Goal: Check status: Check status

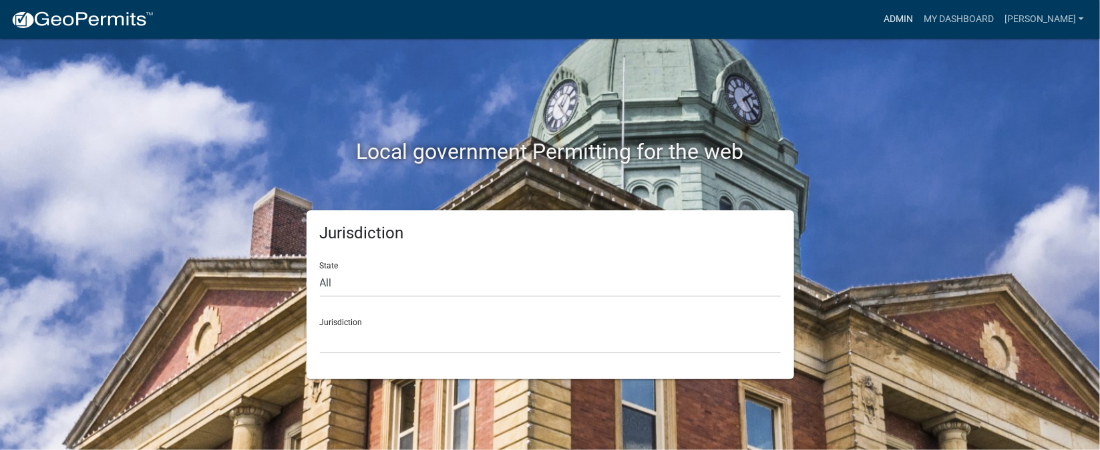
click at [919, 17] on link "Admin" at bounding box center [899, 19] width 40 height 25
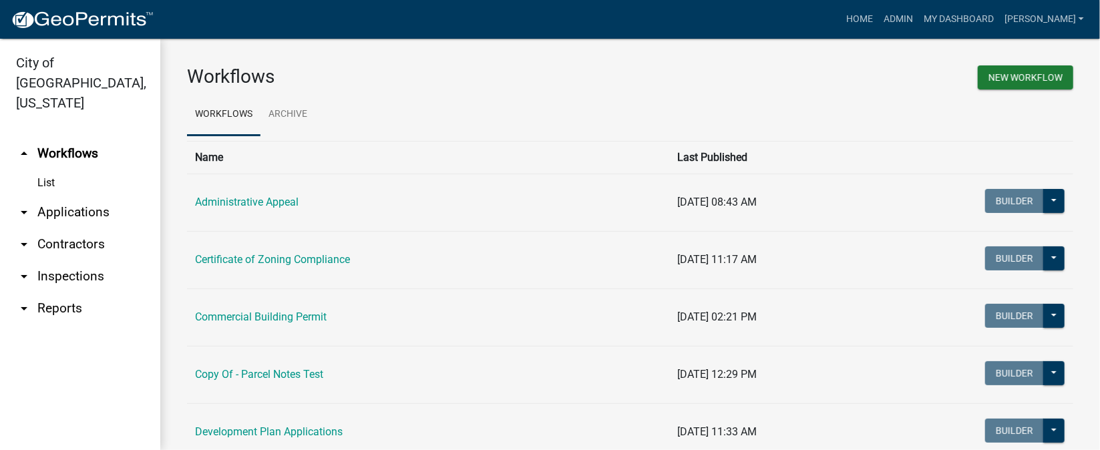
click at [76, 261] on link "arrow_drop_down Inspections" at bounding box center [80, 277] width 160 height 32
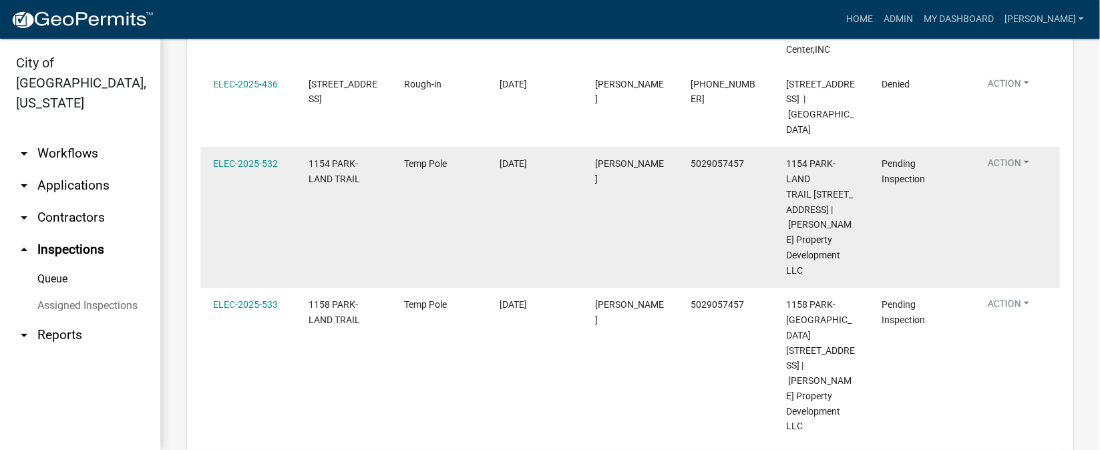
scroll to position [701, 0]
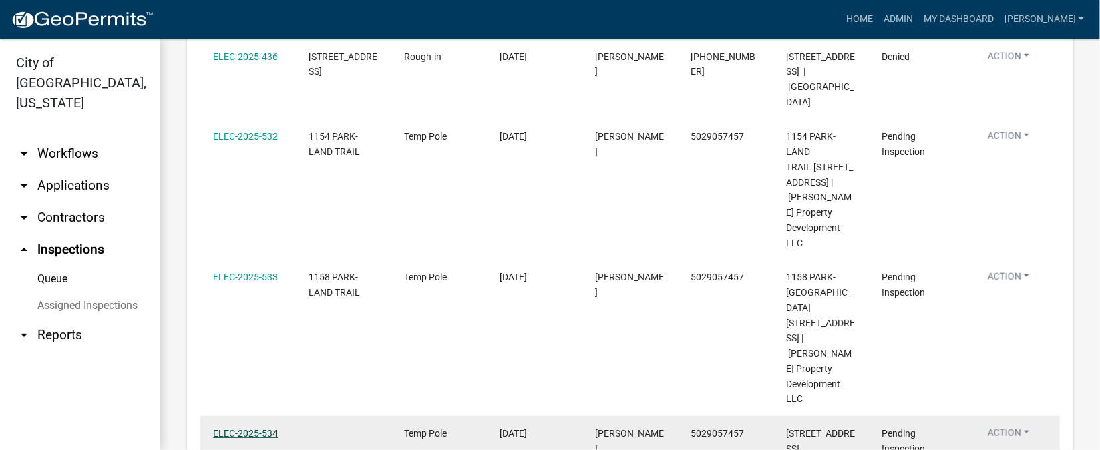
click at [222, 428] on link "ELEC-2025-534" at bounding box center [245, 433] width 65 height 11
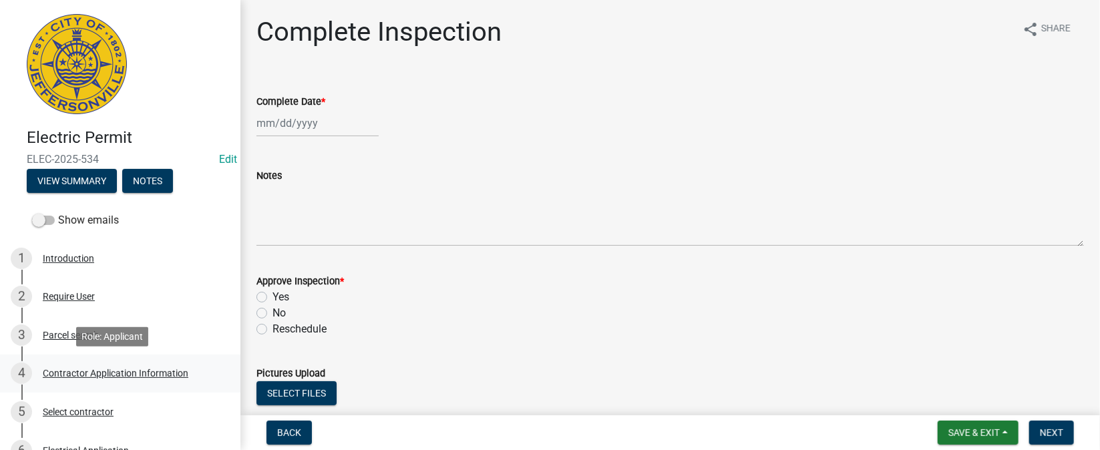
click at [132, 374] on div "Contractor Application Information" at bounding box center [116, 373] width 146 height 9
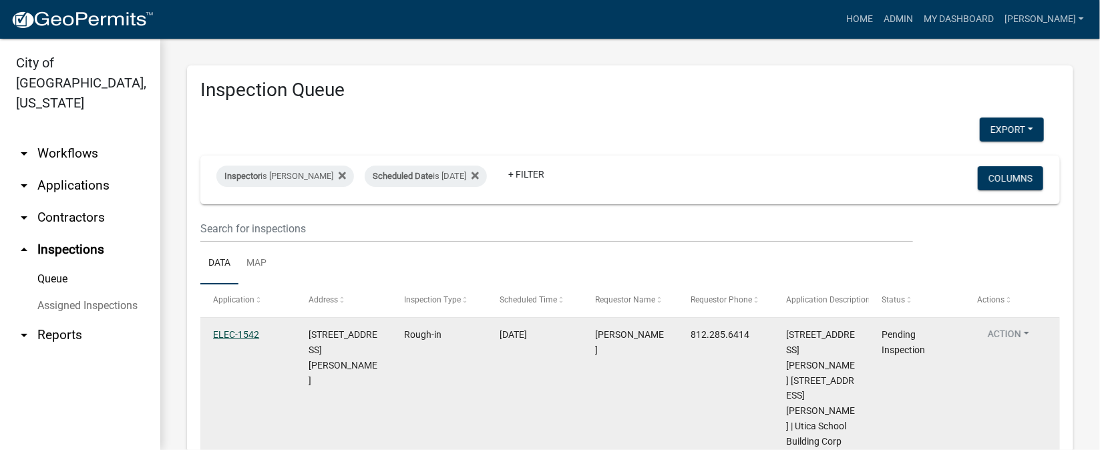
click at [236, 333] on link "ELEC-1542" at bounding box center [236, 334] width 46 height 11
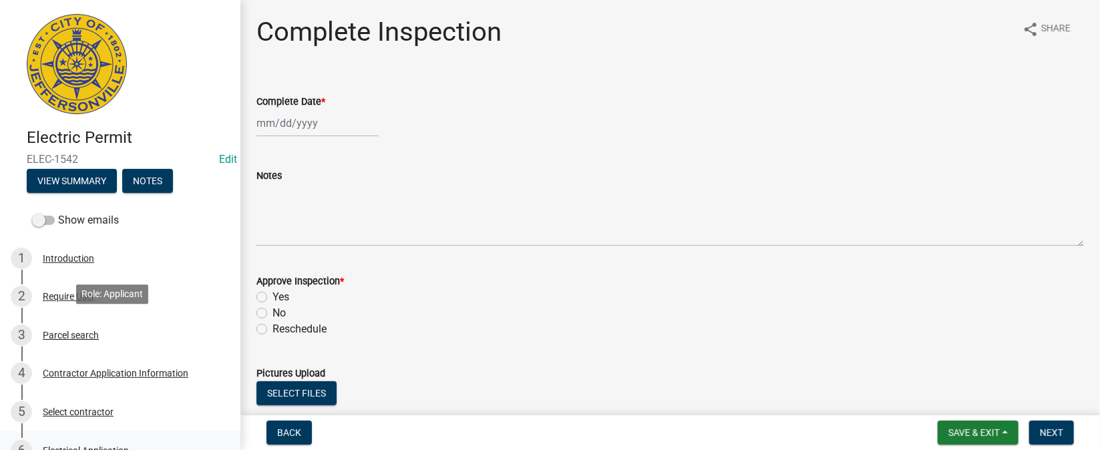
scroll to position [100, 0]
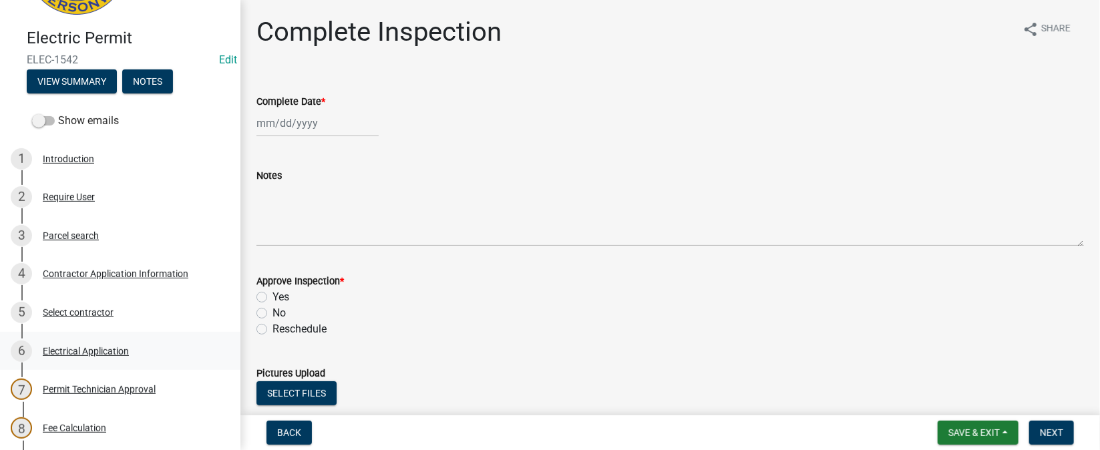
click at [71, 353] on div "Electrical Application" at bounding box center [86, 351] width 86 height 9
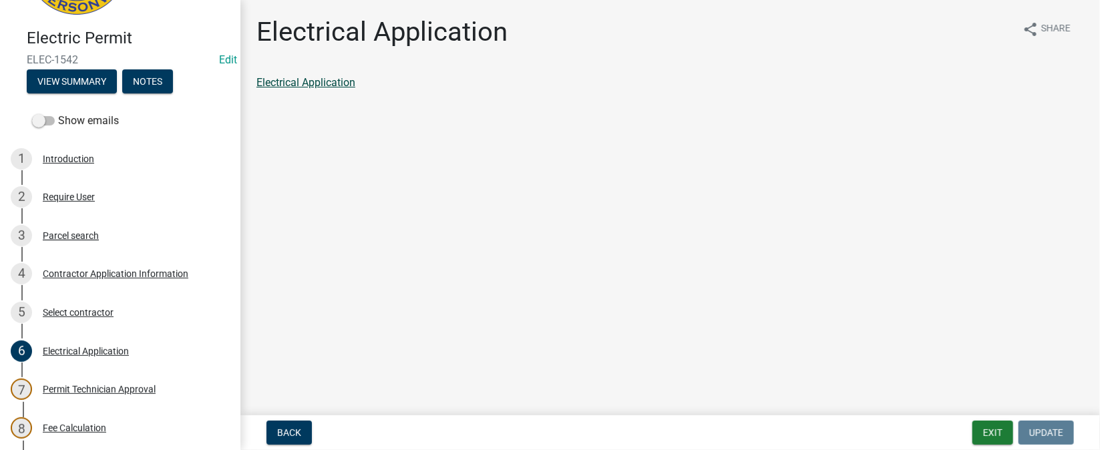
click at [317, 80] on link "Electrical Application" at bounding box center [306, 82] width 99 height 13
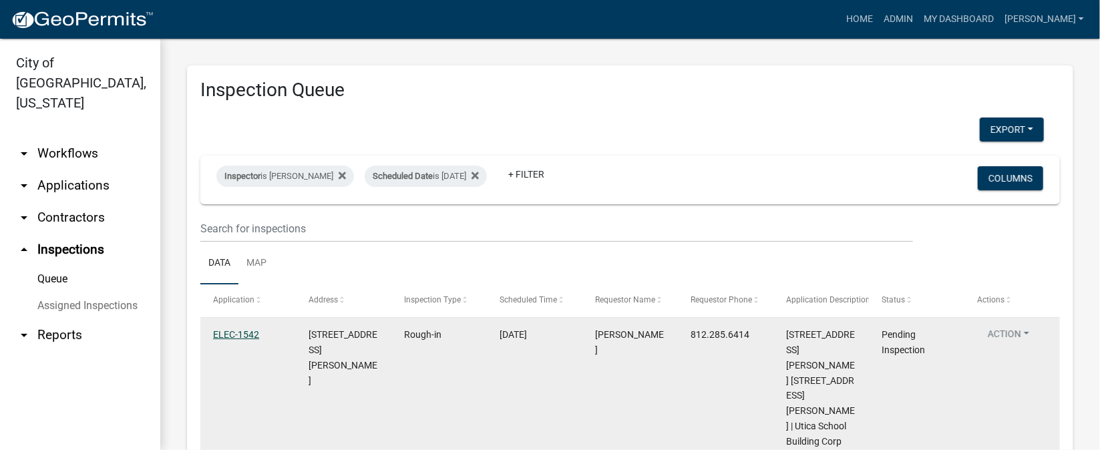
click at [233, 336] on link "ELEC-1542" at bounding box center [236, 334] width 46 height 11
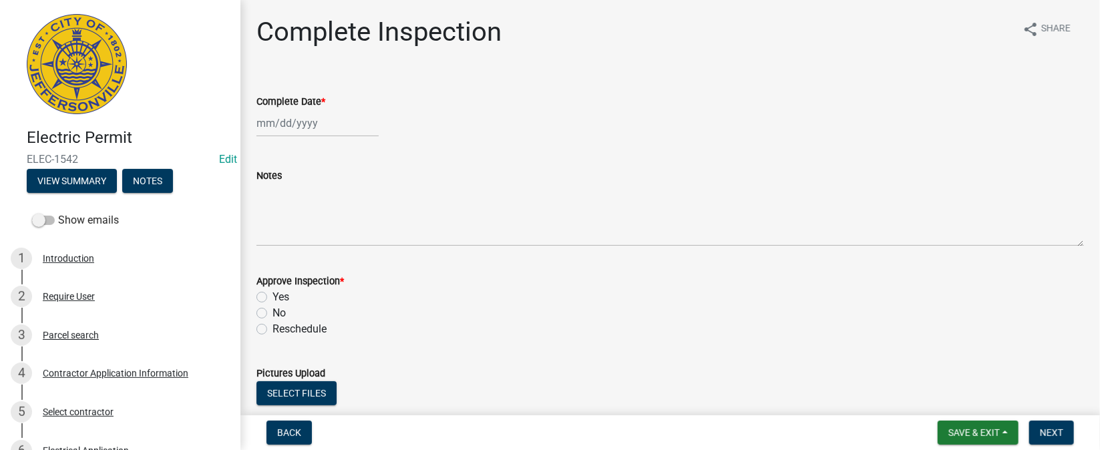
scroll to position [90, 0]
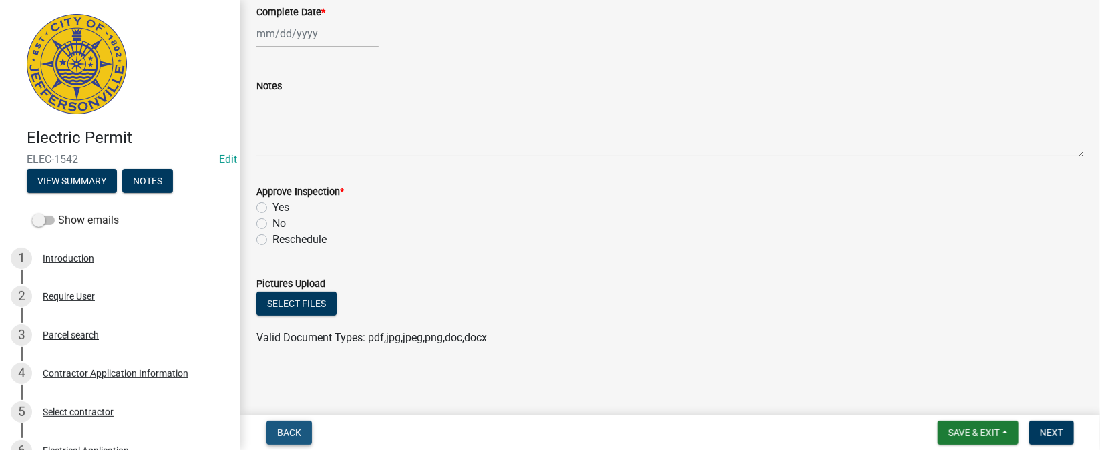
click at [288, 430] on span "Back" at bounding box center [289, 433] width 24 height 11
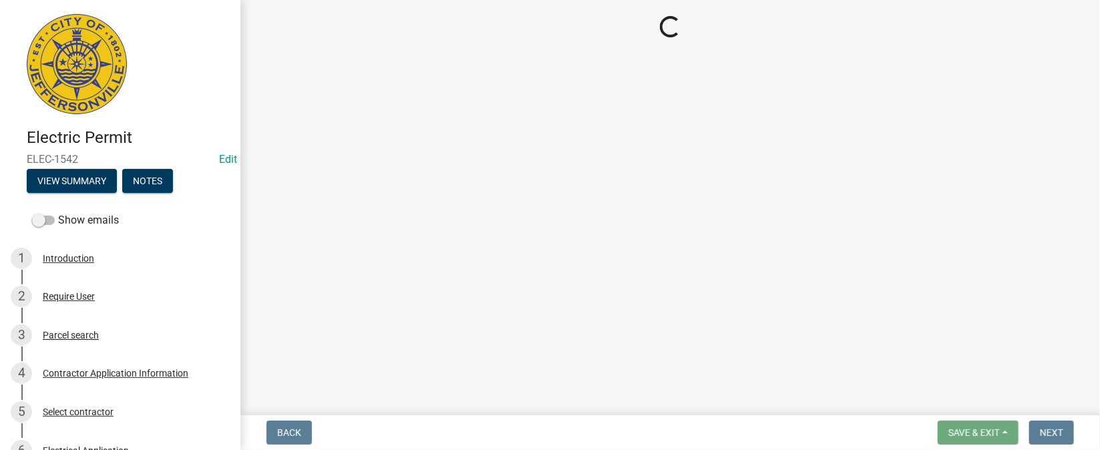
select select "36a8b8f0-2ef8-43e9-ae06-718f51af8d36"
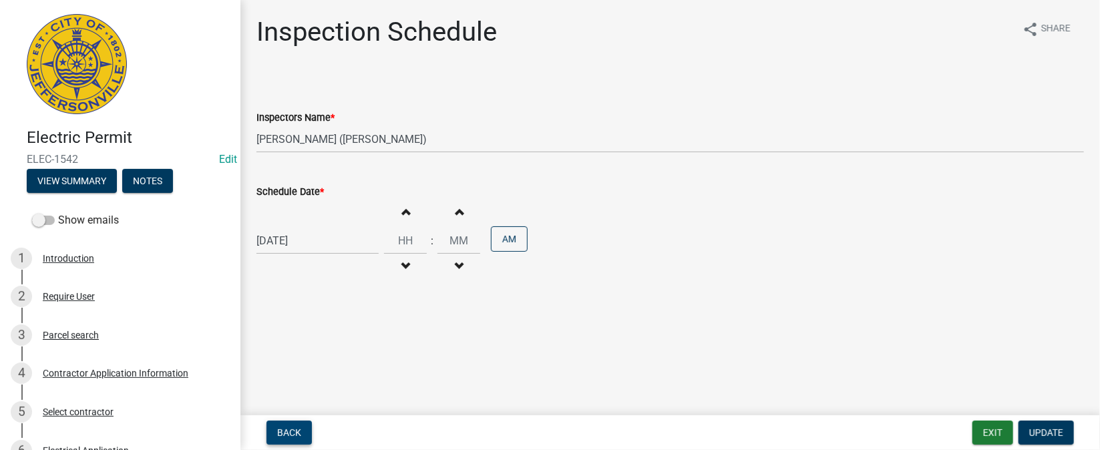
click at [288, 430] on span "Back" at bounding box center [289, 433] width 24 height 11
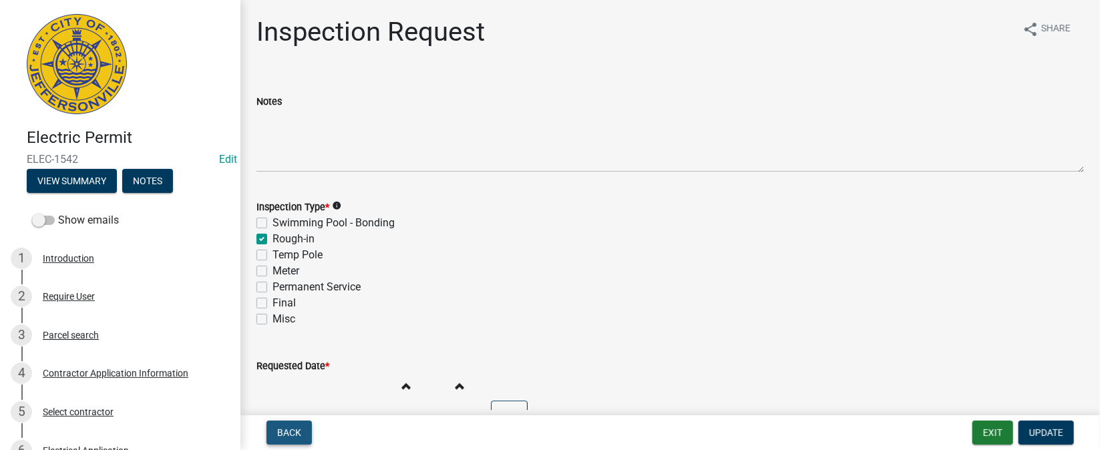
click at [288, 430] on span "Back" at bounding box center [289, 433] width 24 height 11
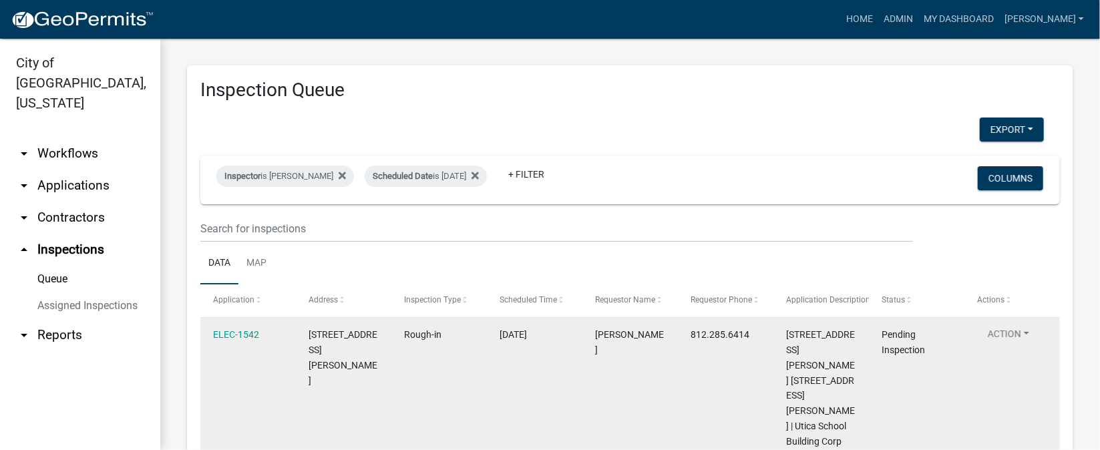
scroll to position [100, 0]
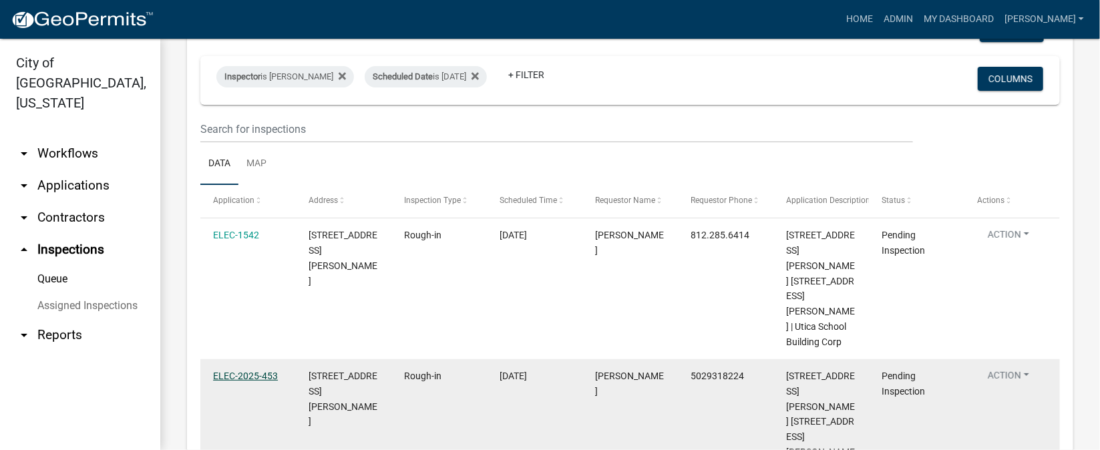
click at [247, 371] on link "ELEC-2025-453" at bounding box center [245, 376] width 65 height 11
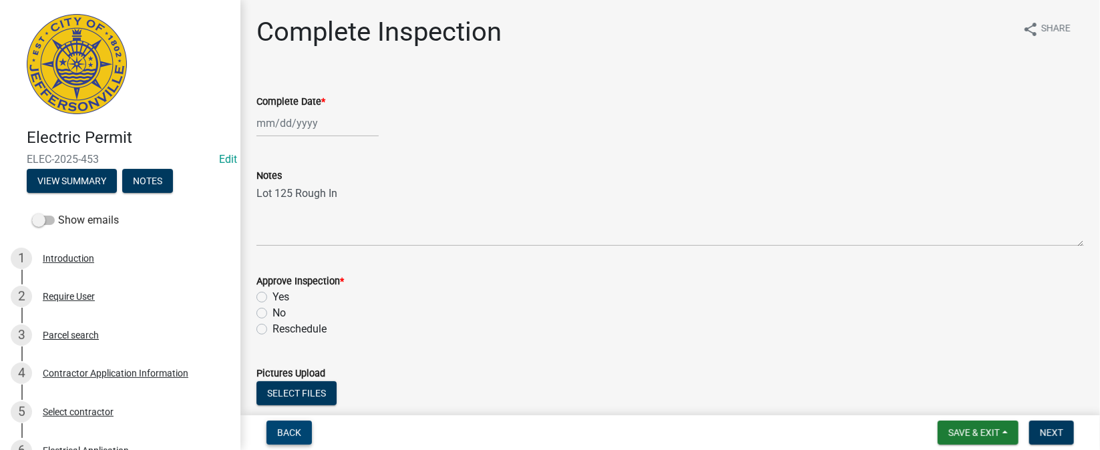
click at [285, 429] on span "Back" at bounding box center [289, 433] width 24 height 11
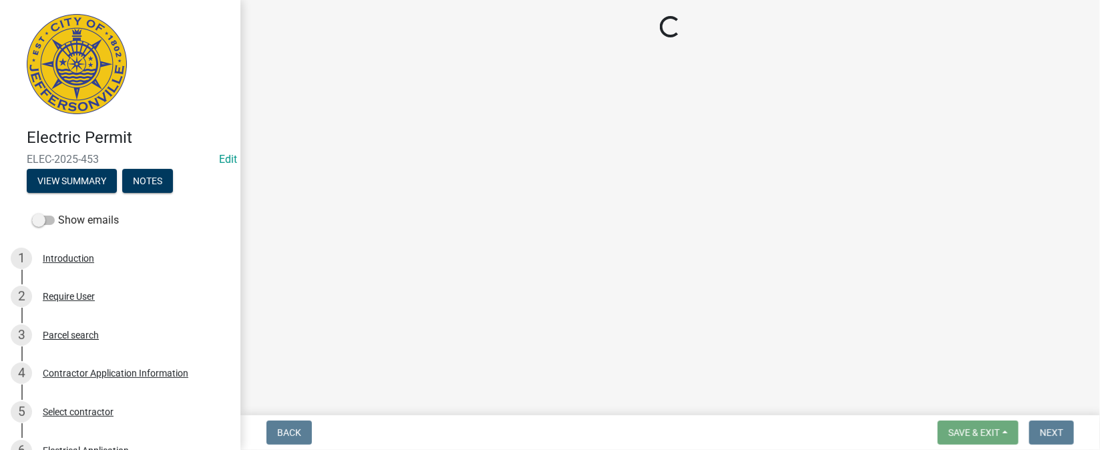
select select "36a8b8f0-2ef8-43e9-ae06-718f51af8d36"
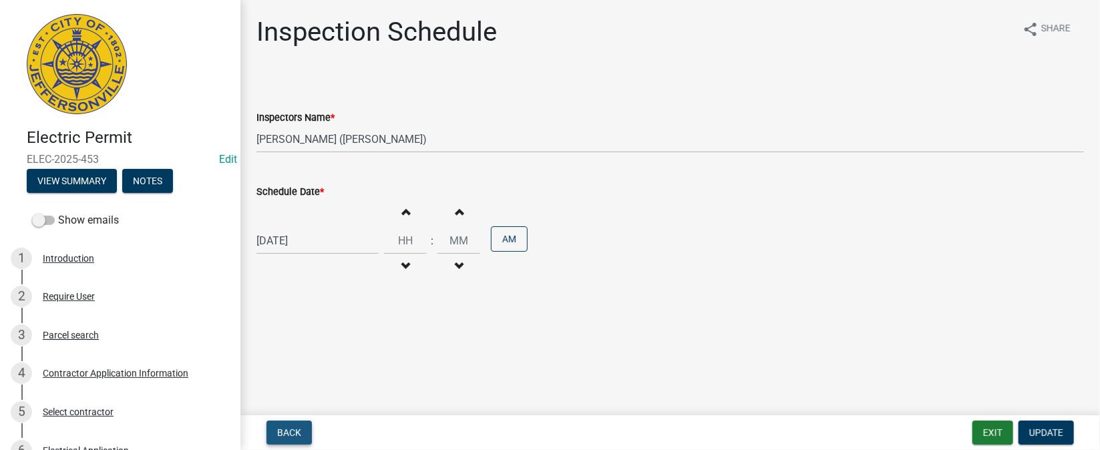
click at [285, 429] on span "Back" at bounding box center [289, 433] width 24 height 11
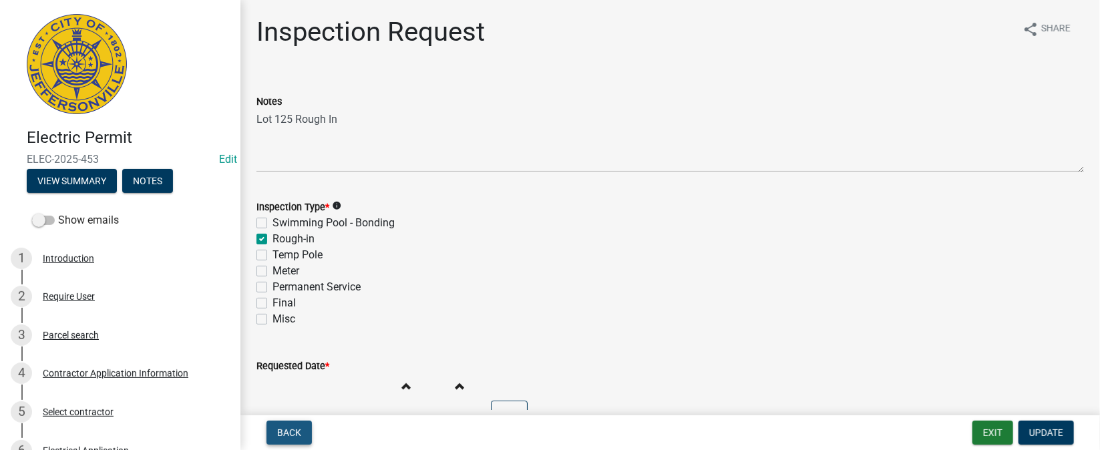
click at [285, 429] on span "Back" at bounding box center [289, 433] width 24 height 11
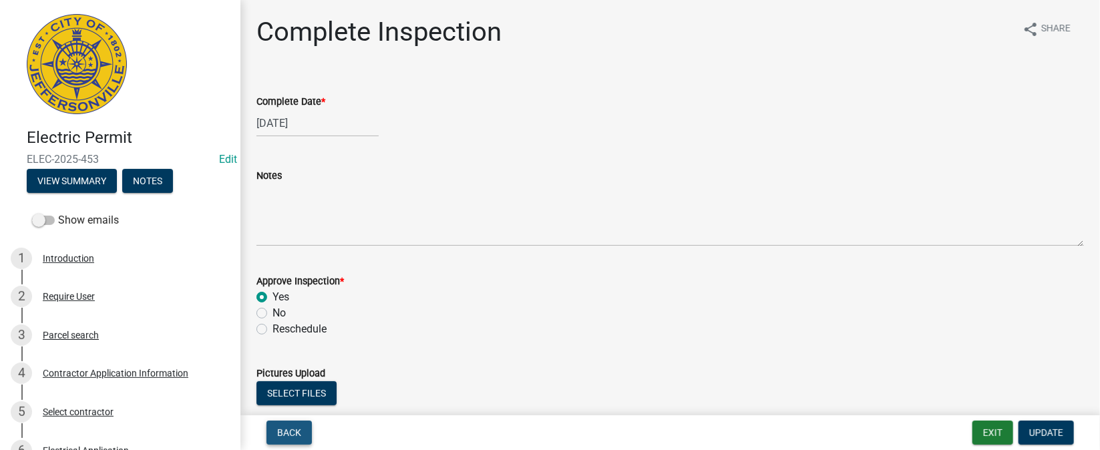
click at [297, 435] on span "Back" at bounding box center [289, 433] width 24 height 11
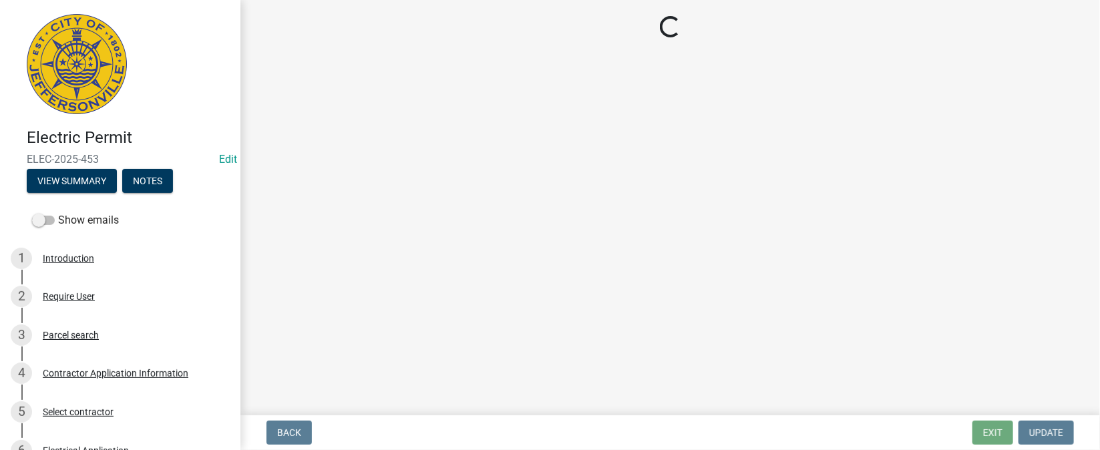
select select "36a8b8f0-2ef8-43e9-ae06-718f51af8d36"
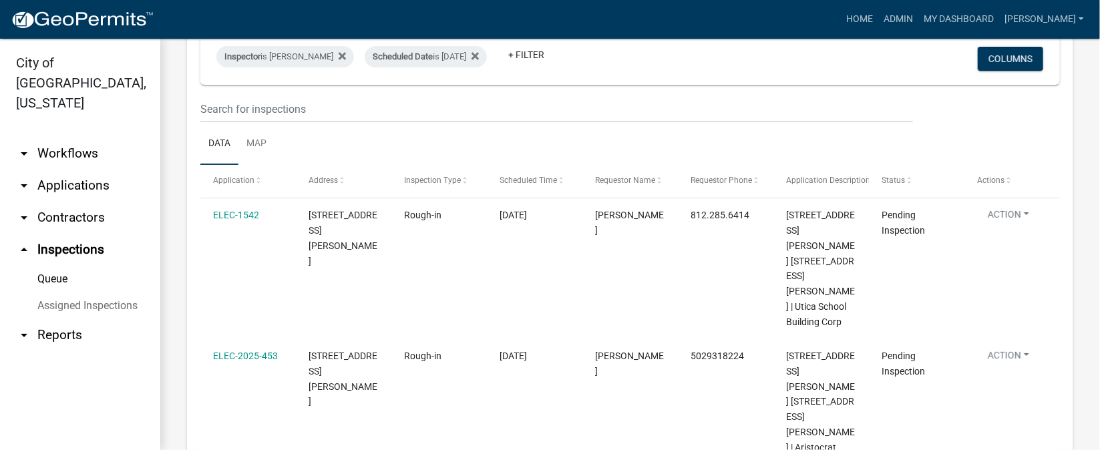
scroll to position [116, 0]
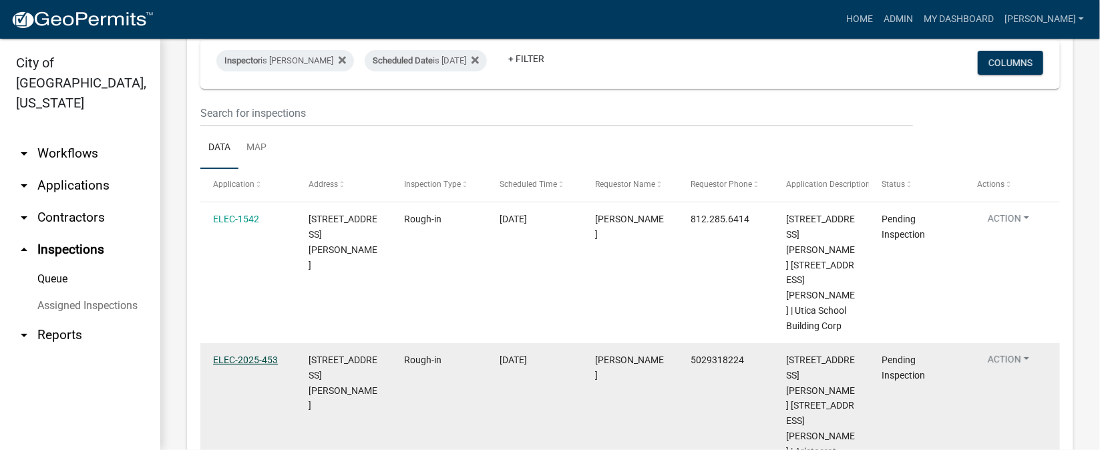
click at [225, 355] on link "ELEC-2025-453" at bounding box center [245, 360] width 65 height 11
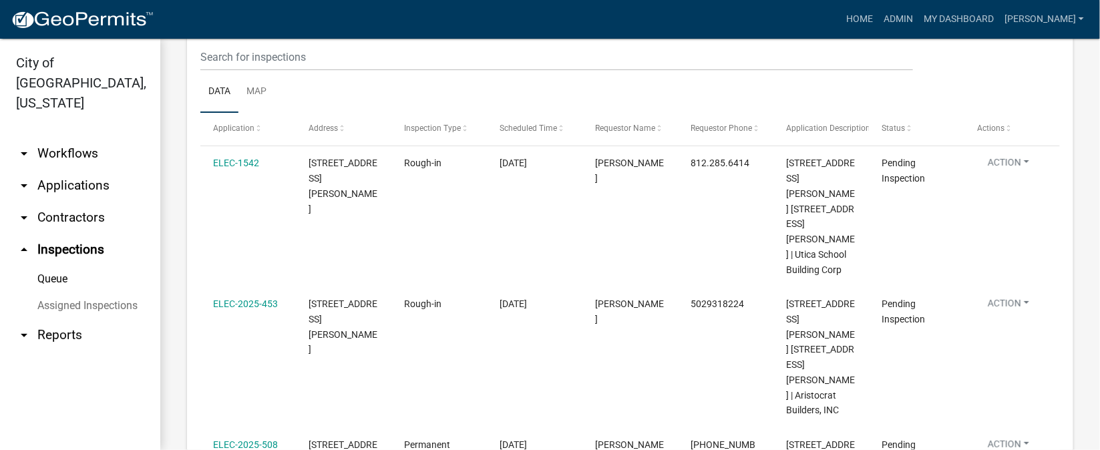
scroll to position [200, 0]
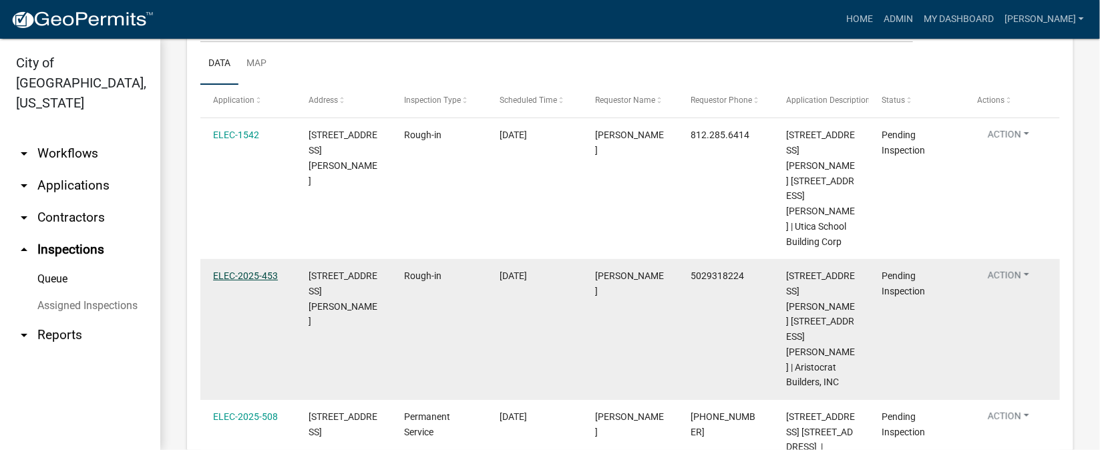
click at [232, 271] on link "ELEC-2025-453" at bounding box center [245, 276] width 65 height 11
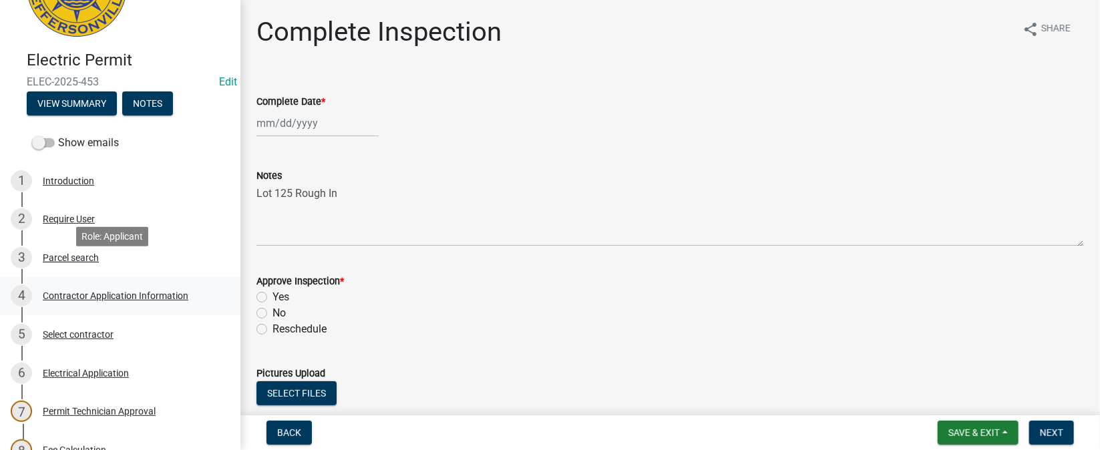
scroll to position [100, 0]
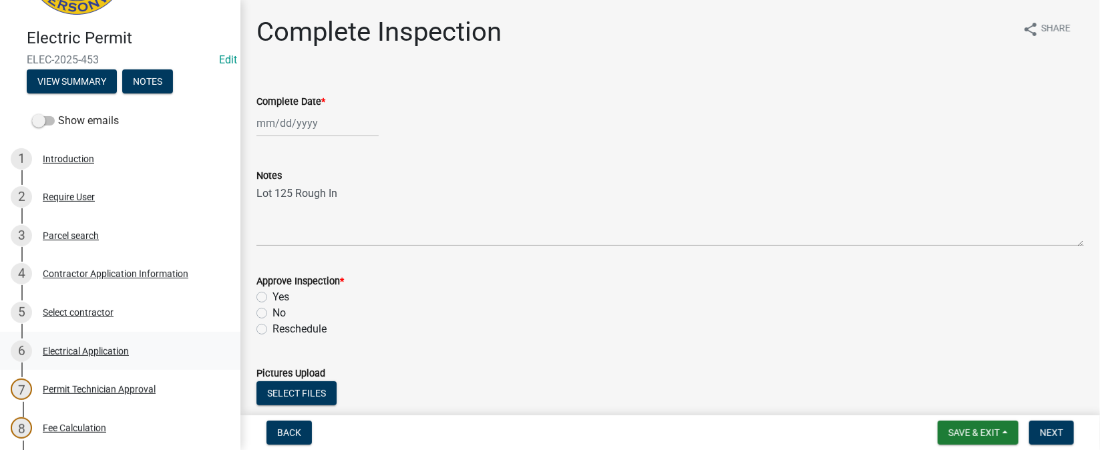
click at [102, 353] on div "Electrical Application" at bounding box center [86, 351] width 86 height 9
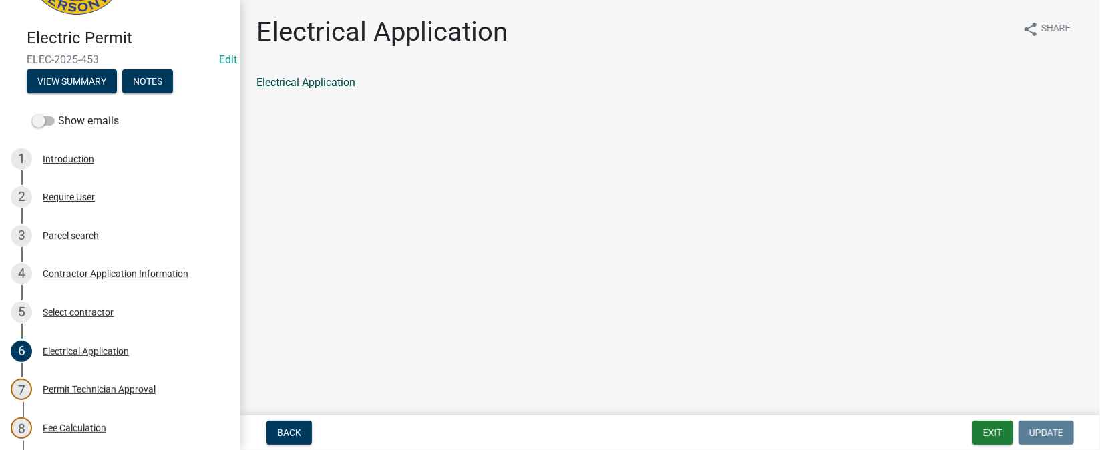
click at [337, 84] on link "Electrical Application" at bounding box center [306, 82] width 99 height 13
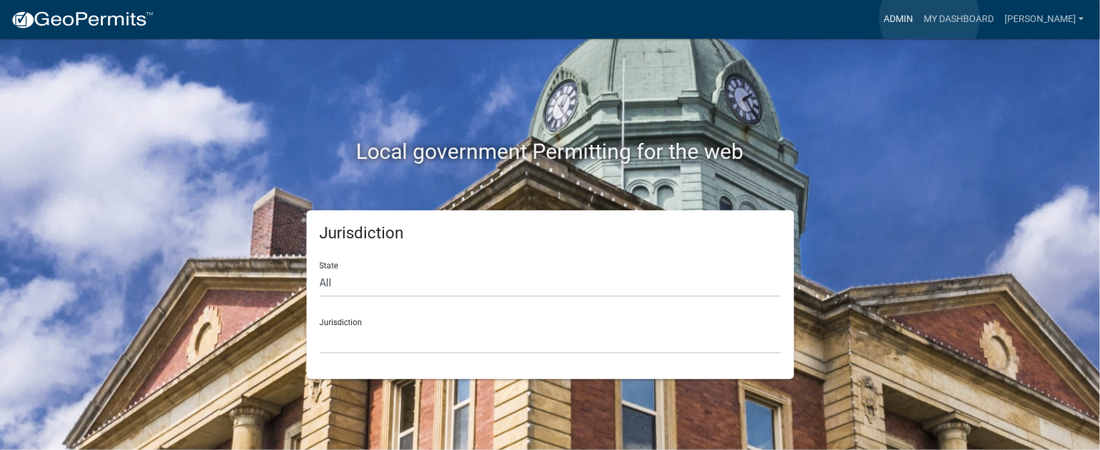
click at [919, 18] on link "Admin" at bounding box center [899, 19] width 40 height 25
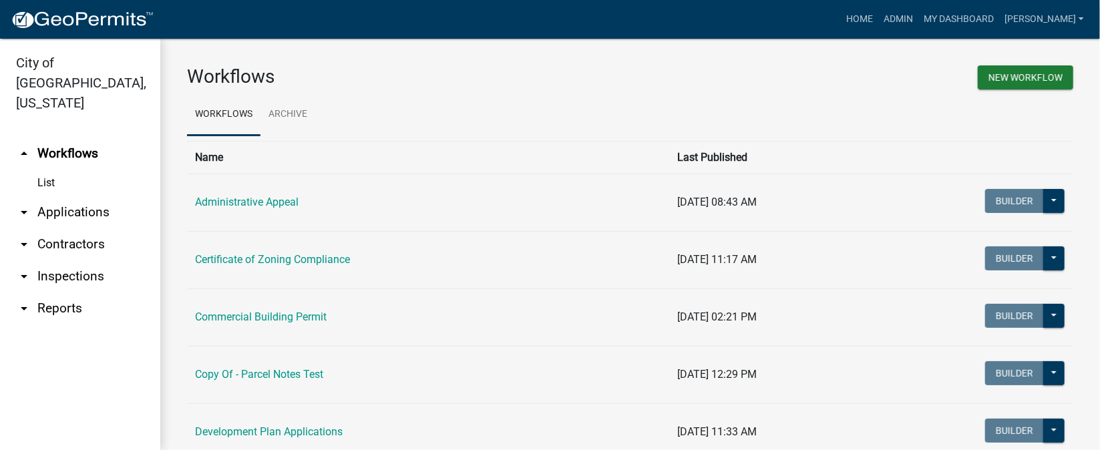
click at [82, 261] on link "arrow_drop_down Inspections" at bounding box center [80, 277] width 160 height 32
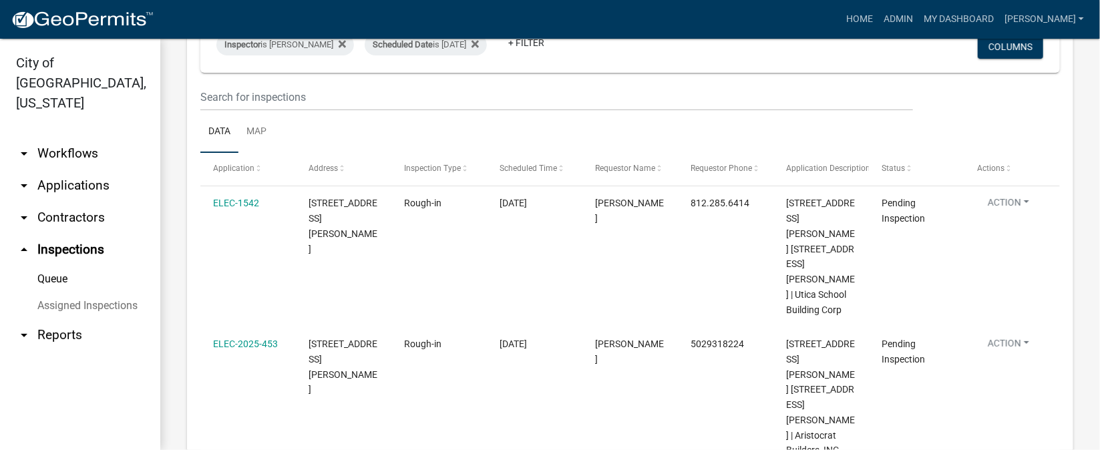
scroll to position [116, 0]
